Goal: Information Seeking & Learning: Learn about a topic

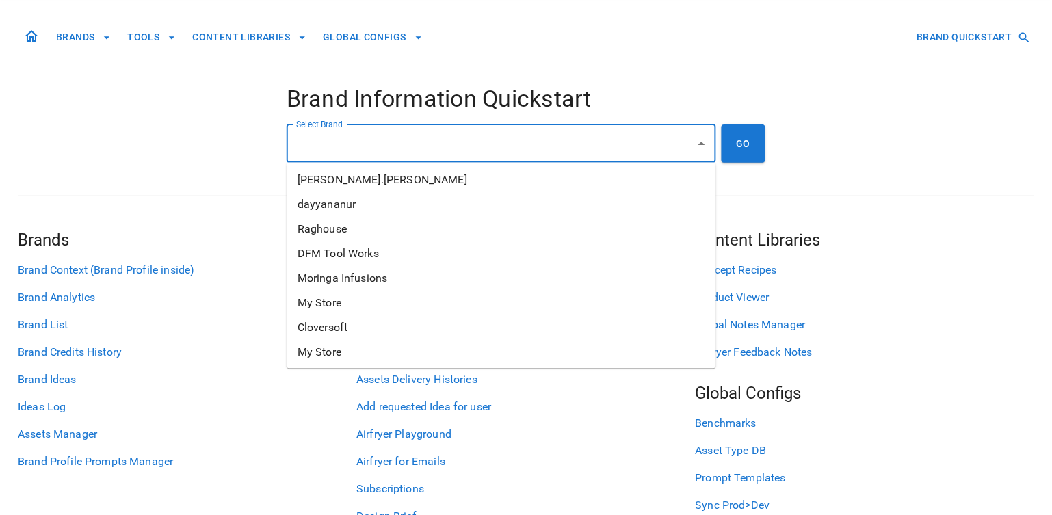
click at [557, 147] on input "Select Brand" at bounding box center [491, 144] width 397 height 26
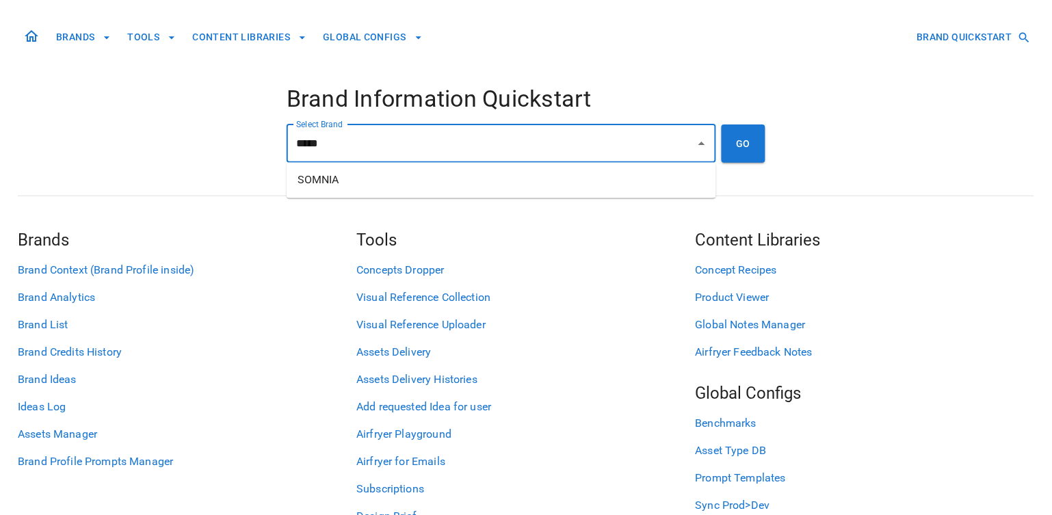
click at [492, 174] on li "SOMNIA" at bounding box center [502, 180] width 430 height 25
type input "******"
click at [736, 144] on button "GO" at bounding box center [744, 144] width 44 height 38
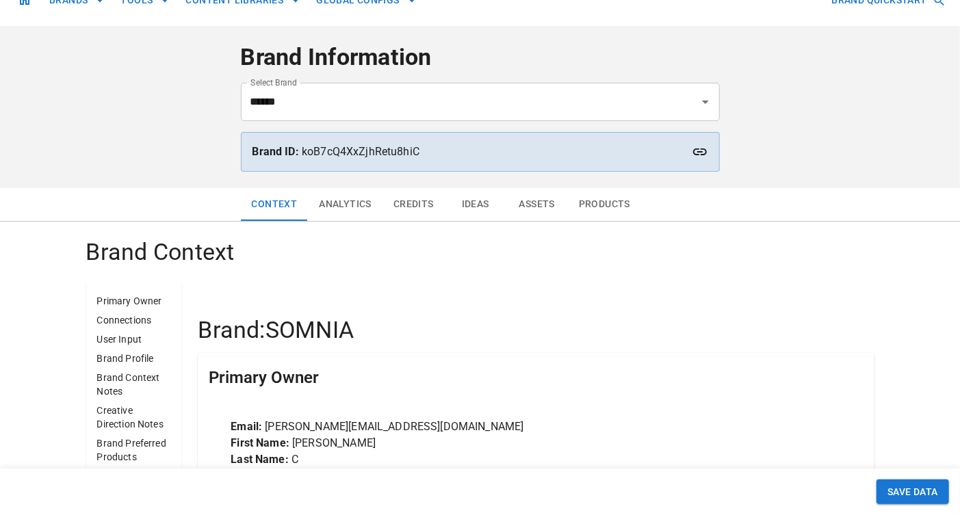
scroll to position [30, 0]
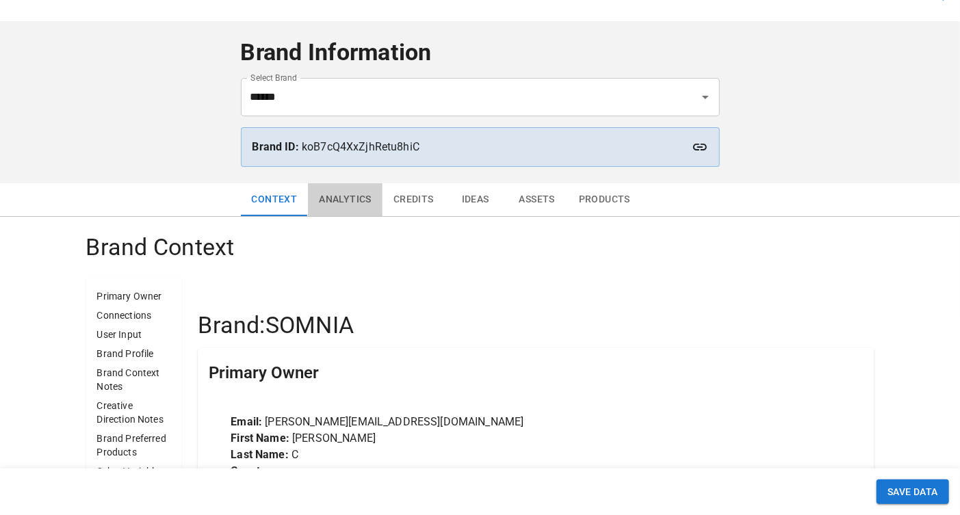
click at [322, 194] on button "Analytics" at bounding box center [345, 199] width 75 height 33
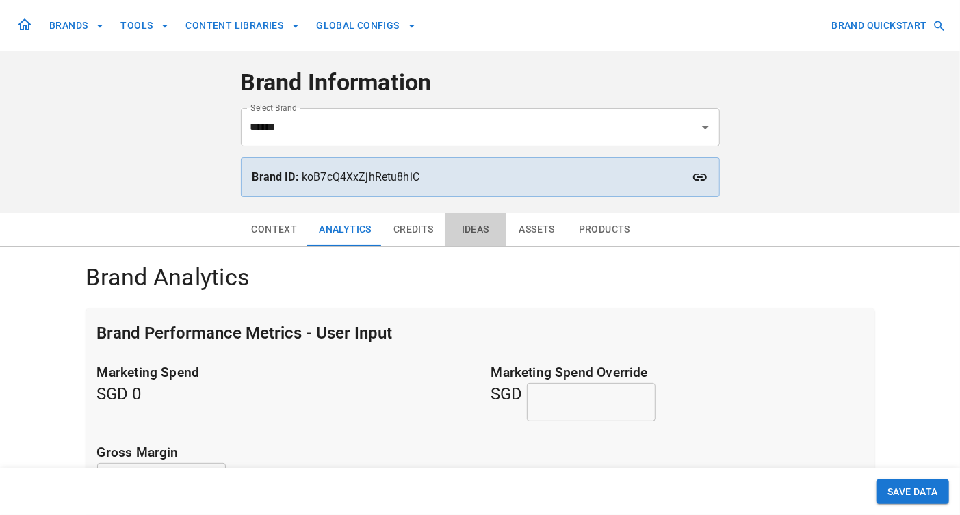
click at [466, 229] on button "Ideas" at bounding box center [476, 229] width 62 height 33
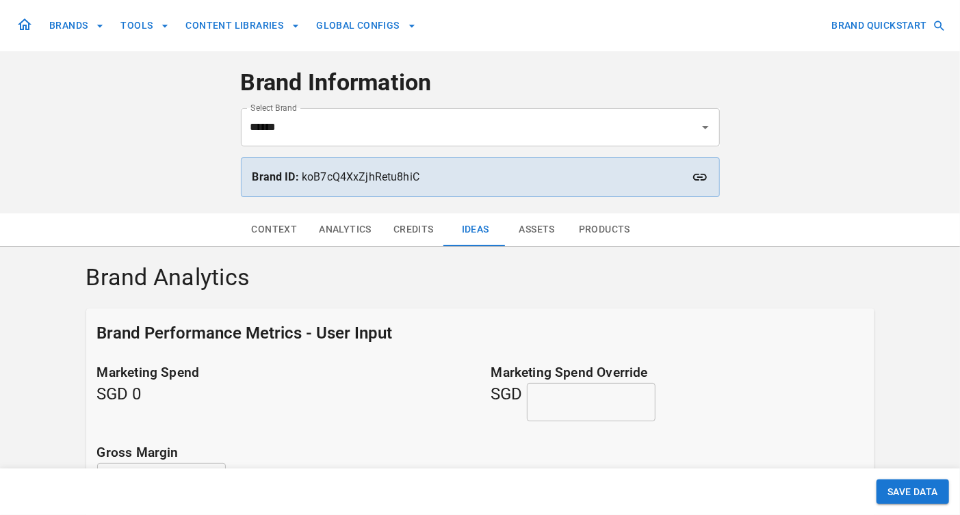
click at [536, 228] on button "Assets" at bounding box center [537, 229] width 62 height 33
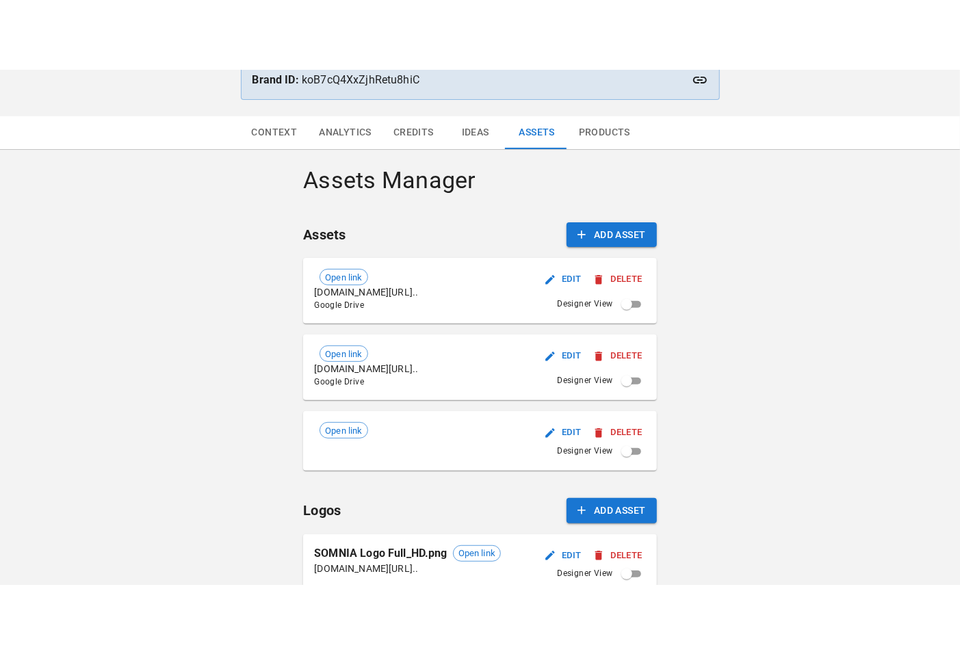
scroll to position [179, 0]
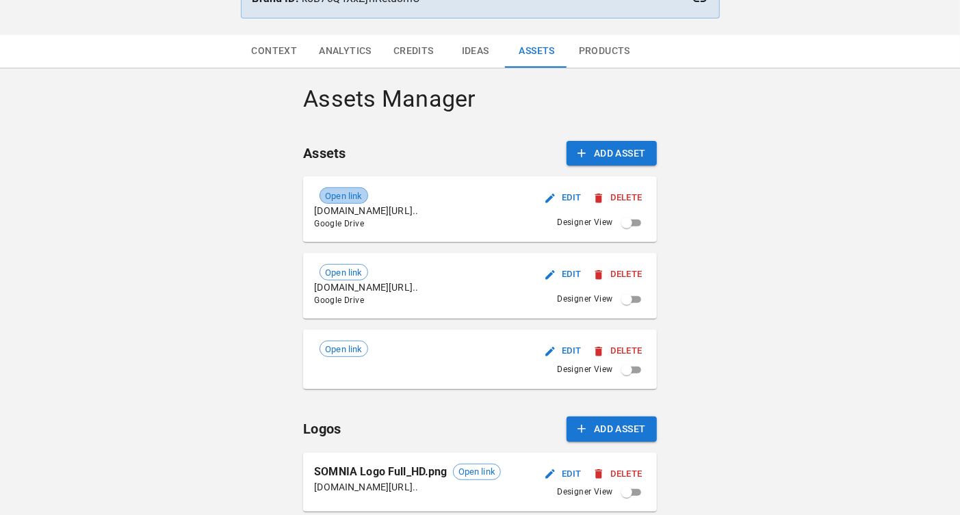
click at [345, 200] on span "Open link" at bounding box center [343, 197] width 47 height 14
